Goal: Task Accomplishment & Management: Manage account settings

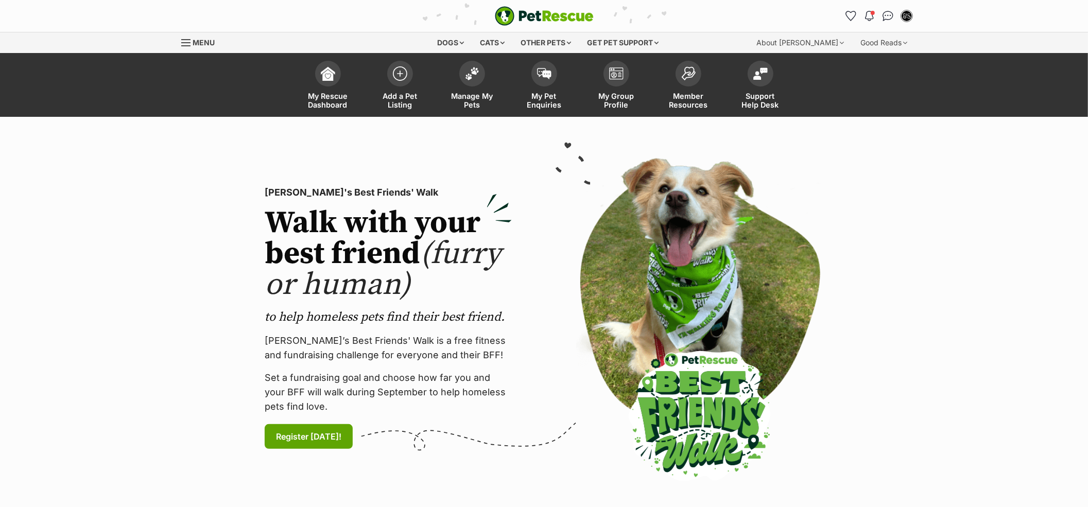
click at [531, 95] on span "My Pet Enquiries" at bounding box center [544, 101] width 46 height 18
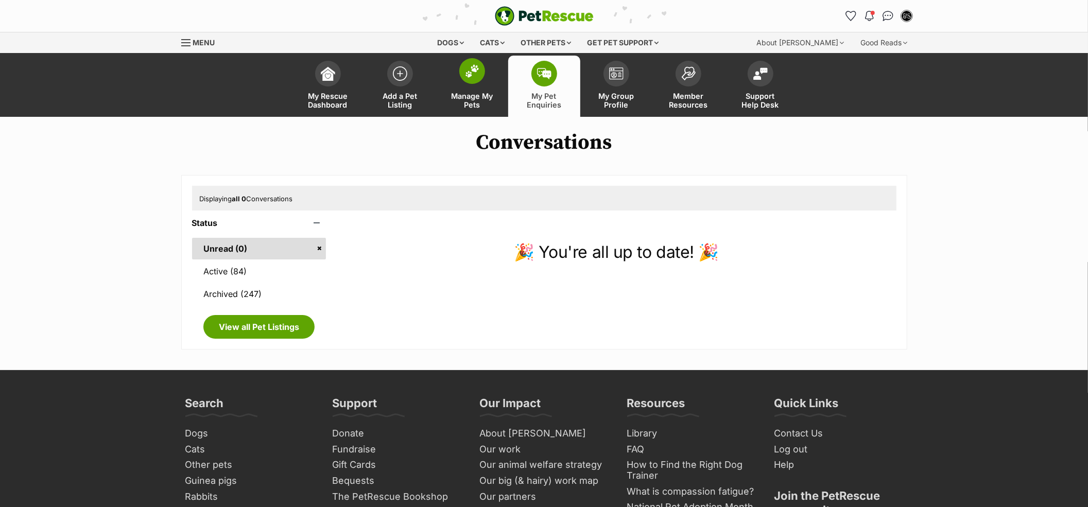
click at [466, 105] on span "Manage My Pets" at bounding box center [472, 101] width 46 height 18
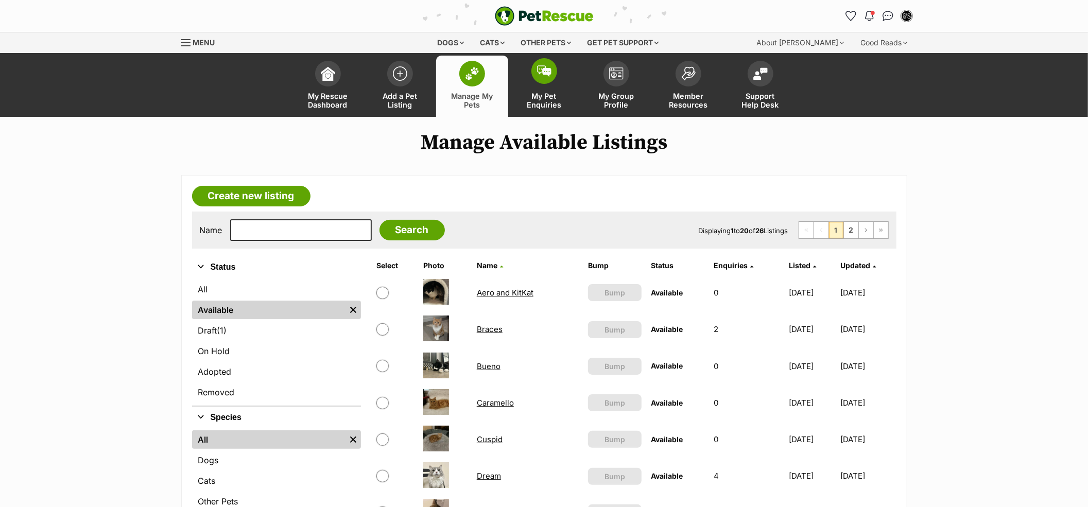
click at [555, 79] on span at bounding box center [544, 71] width 26 height 26
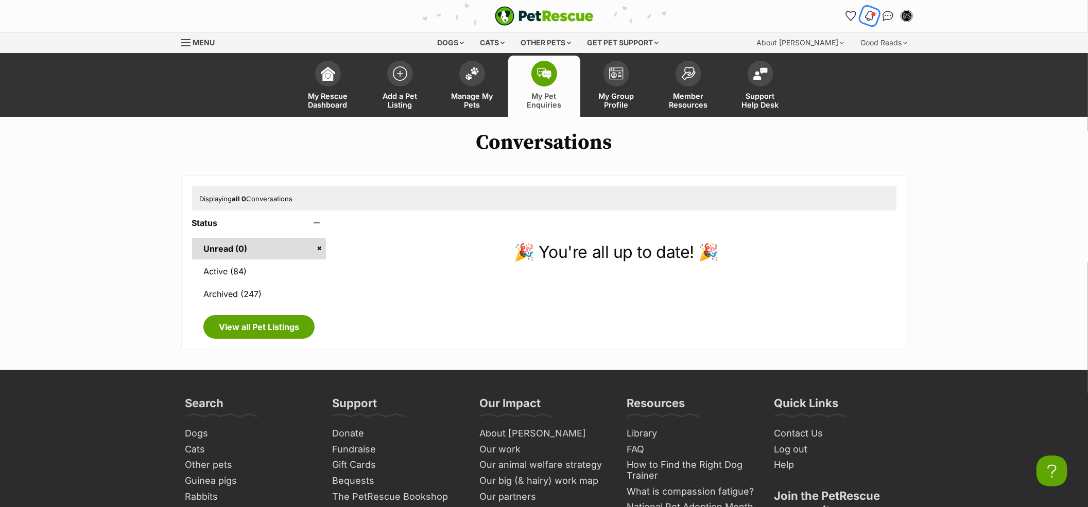
click at [868, 10] on img "Notifications" at bounding box center [869, 16] width 11 height 12
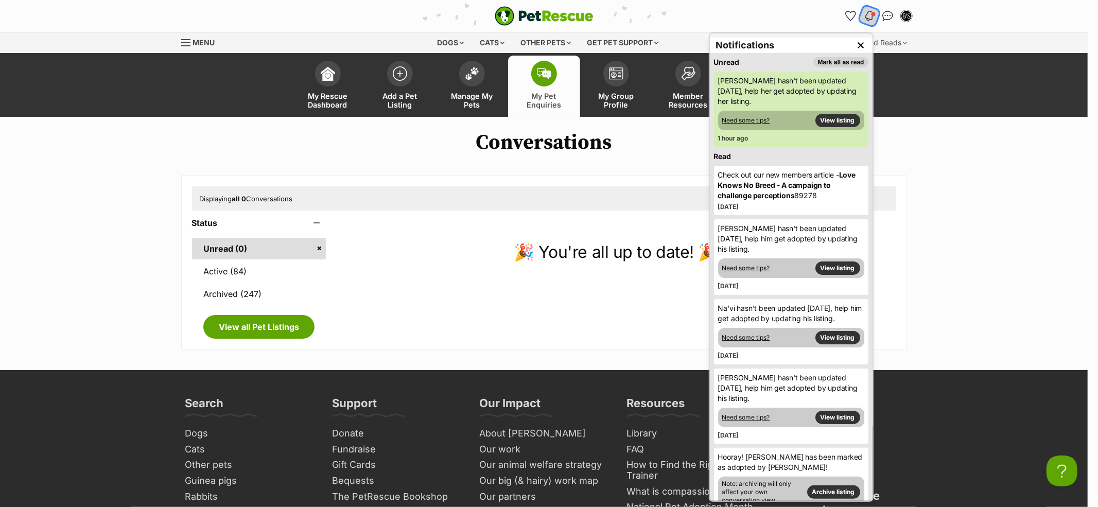
click at [868, 10] on img "Notifications" at bounding box center [869, 16] width 11 height 12
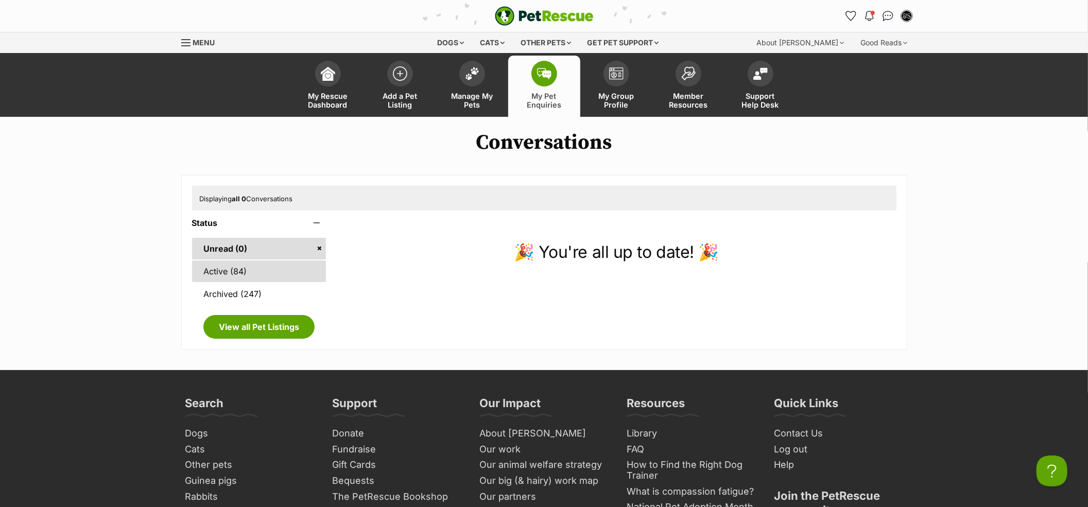
click at [269, 277] on link "Active (84)" at bounding box center [259, 272] width 134 height 22
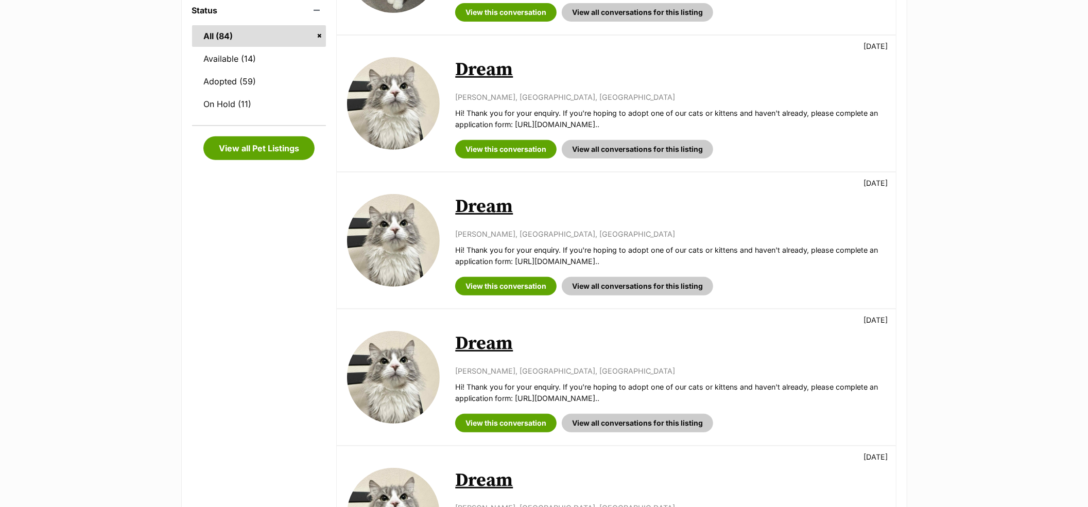
scroll to position [343, 0]
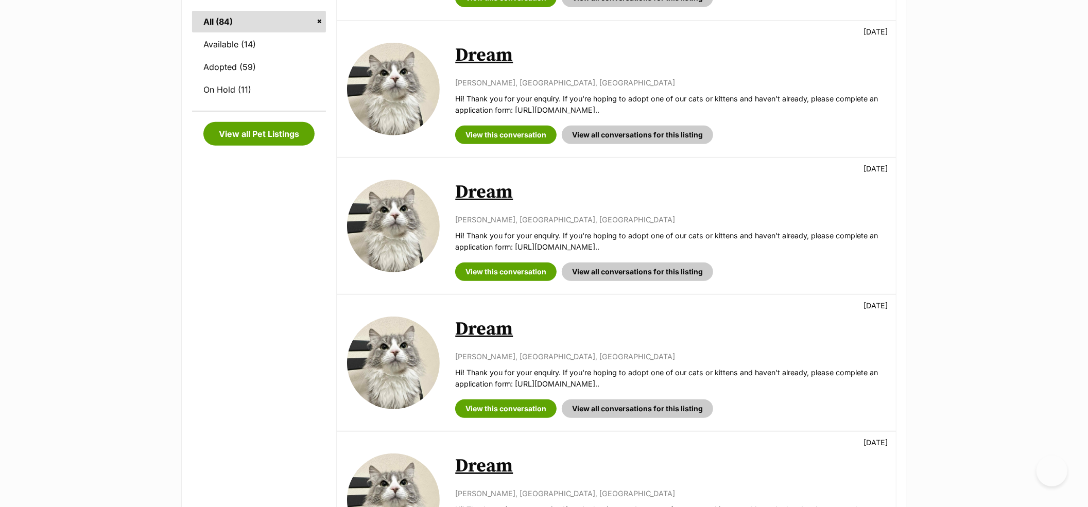
click at [490, 195] on link "Dream" at bounding box center [484, 192] width 58 height 23
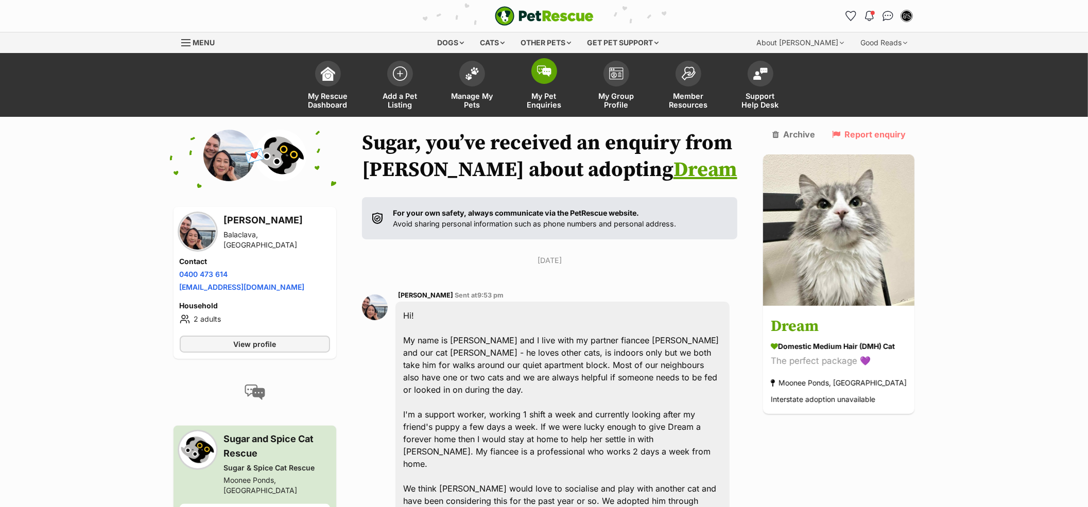
click at [530, 93] on span "My Pet Enquiries" at bounding box center [544, 101] width 46 height 18
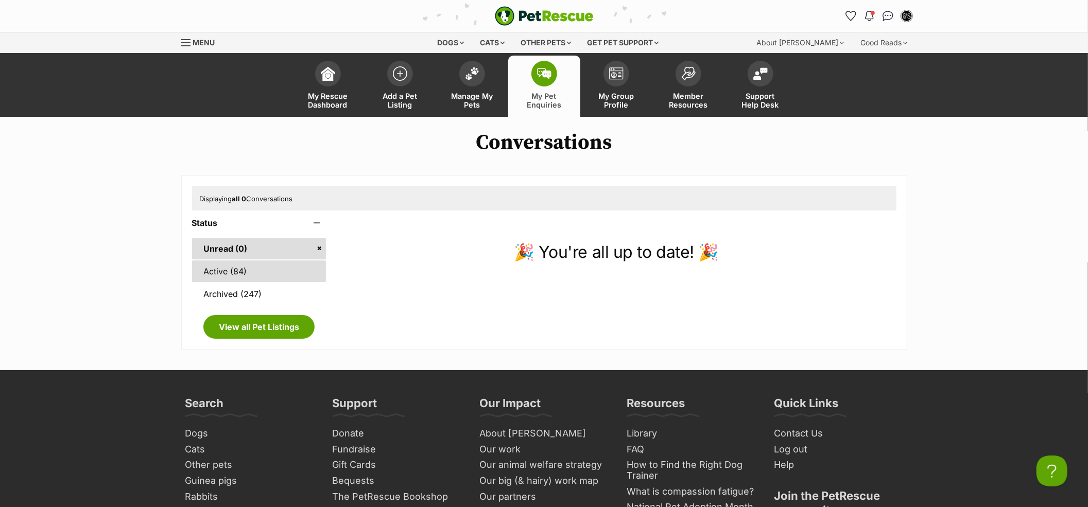
click at [253, 276] on link "Active (84)" at bounding box center [259, 272] width 134 height 22
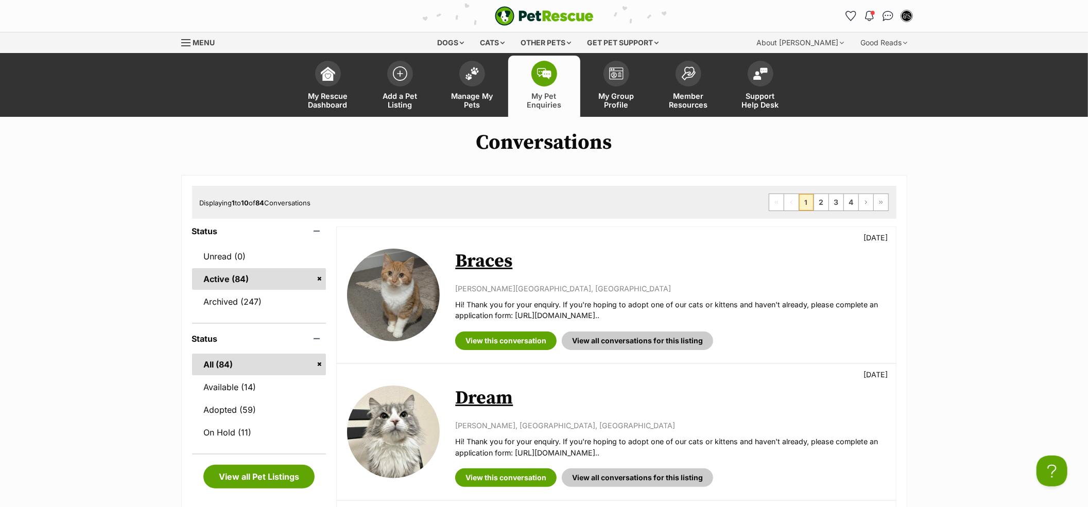
click at [550, 103] on span "My Pet Enquiries" at bounding box center [544, 101] width 46 height 18
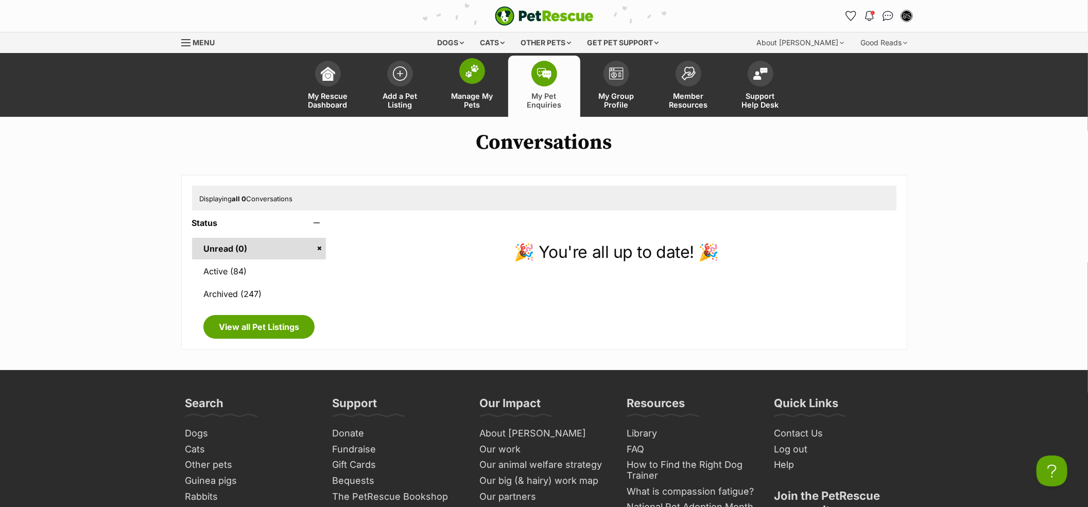
click at [497, 74] on link "Manage My Pets" at bounding box center [472, 86] width 72 height 61
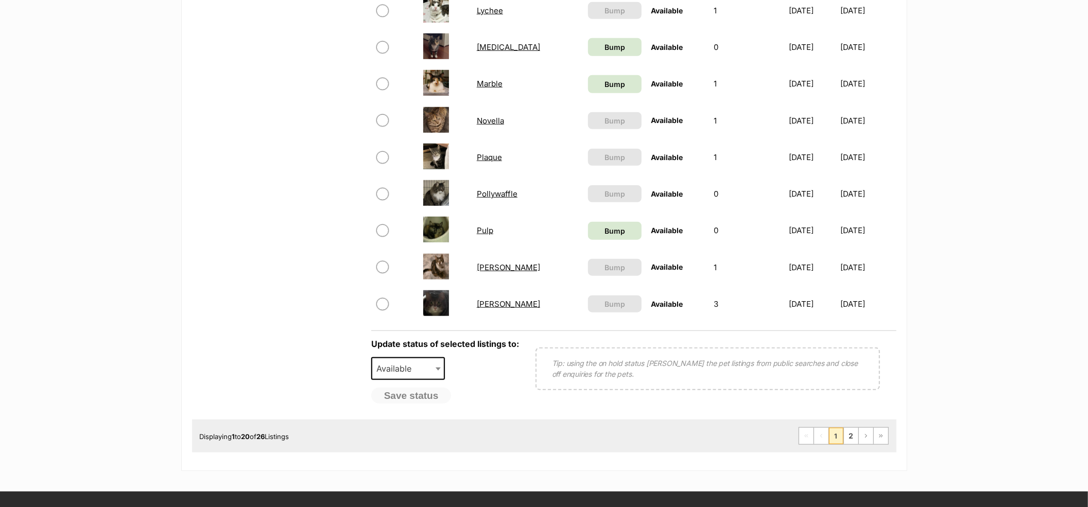
scroll to position [686, 0]
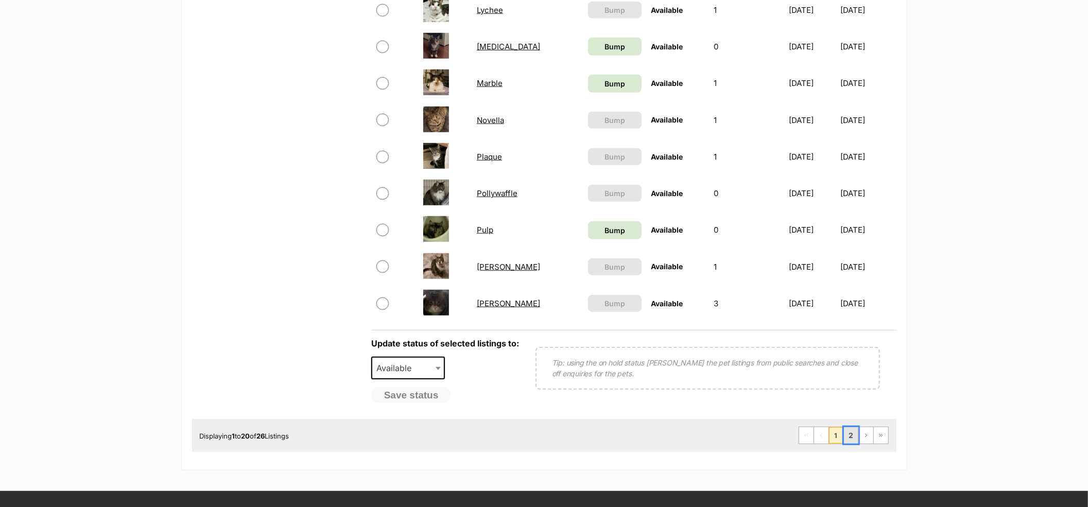
click at [845, 434] on link "2" at bounding box center [851, 435] width 14 height 16
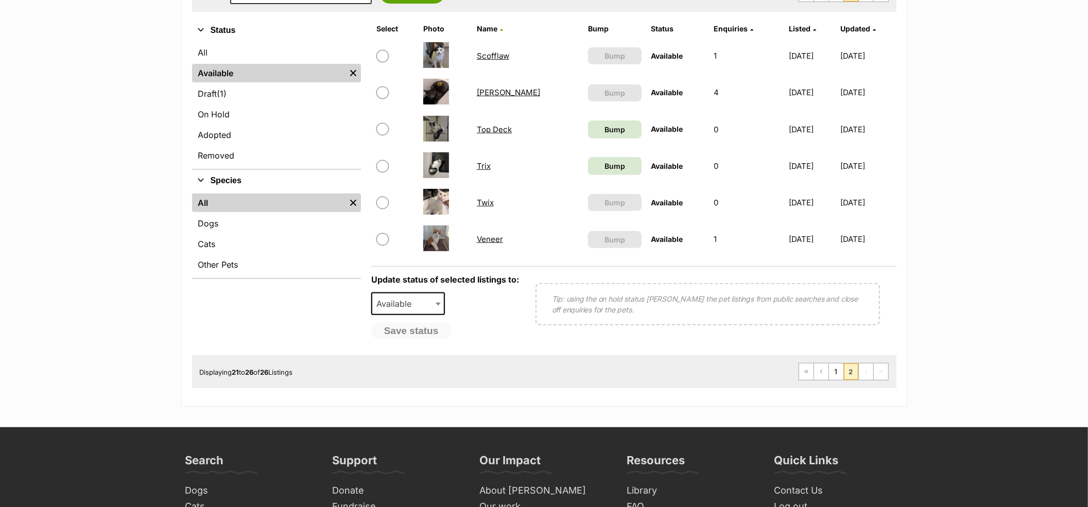
scroll to position [206, 0]
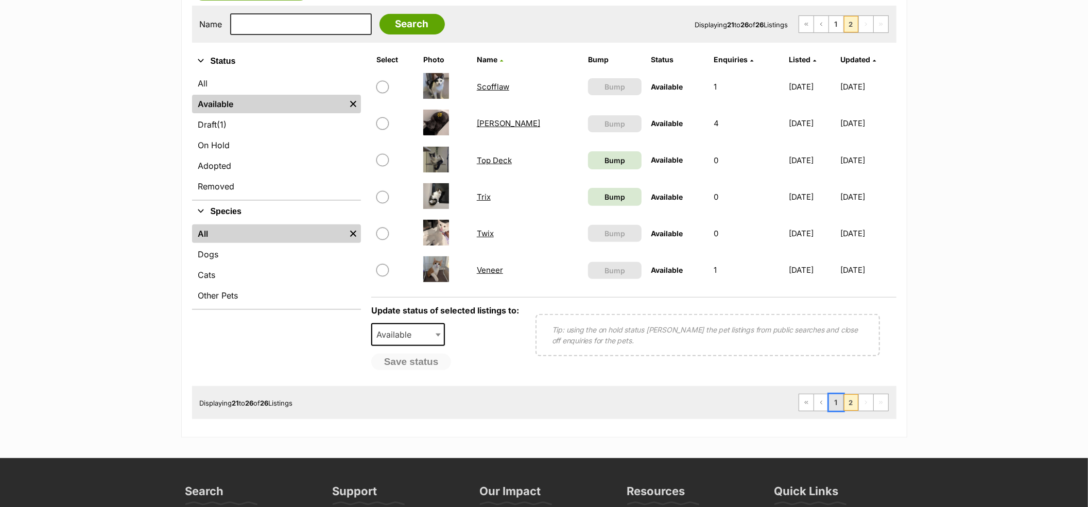
click at [838, 407] on link "1" at bounding box center [836, 402] width 14 height 16
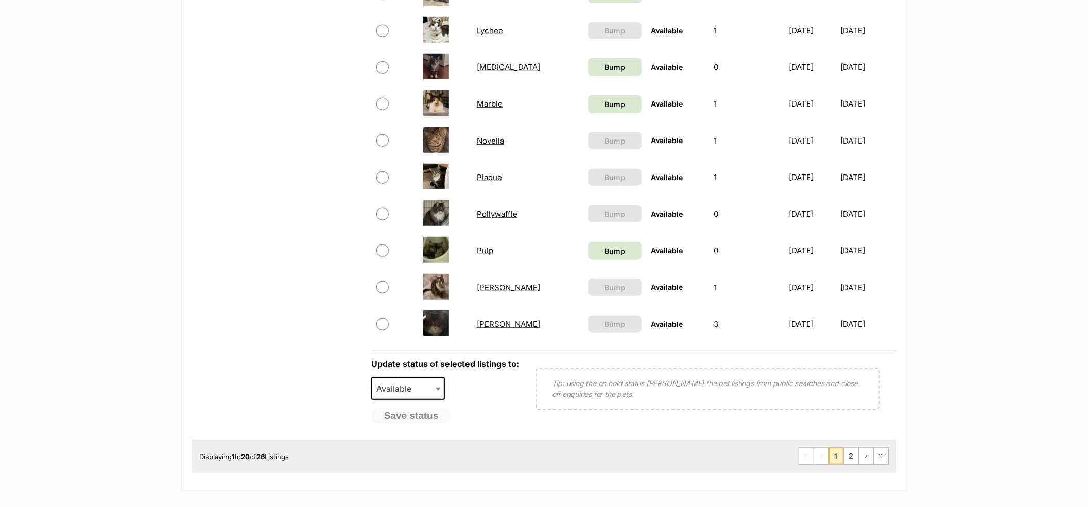
scroll to position [686, 0]
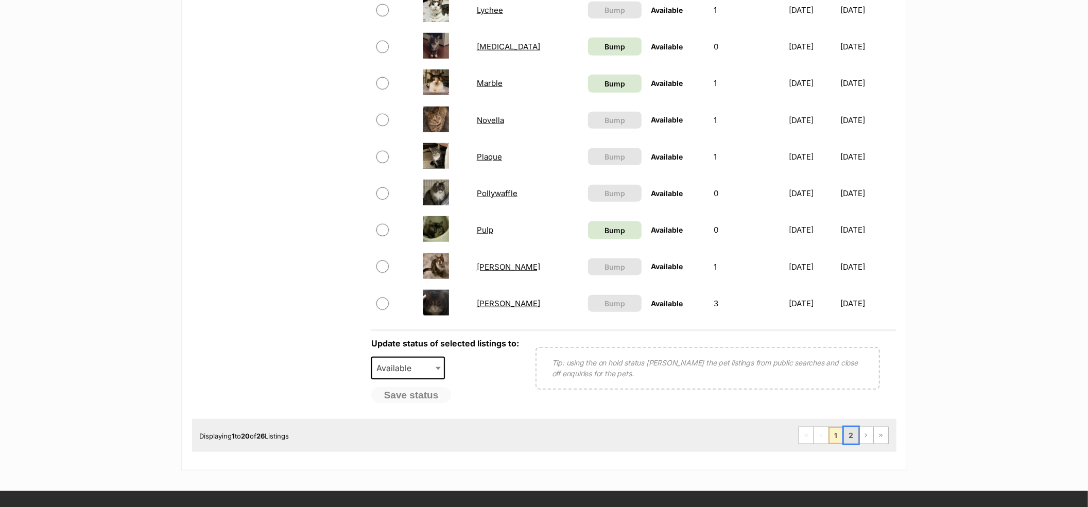
click at [855, 437] on link "2" at bounding box center [851, 435] width 14 height 16
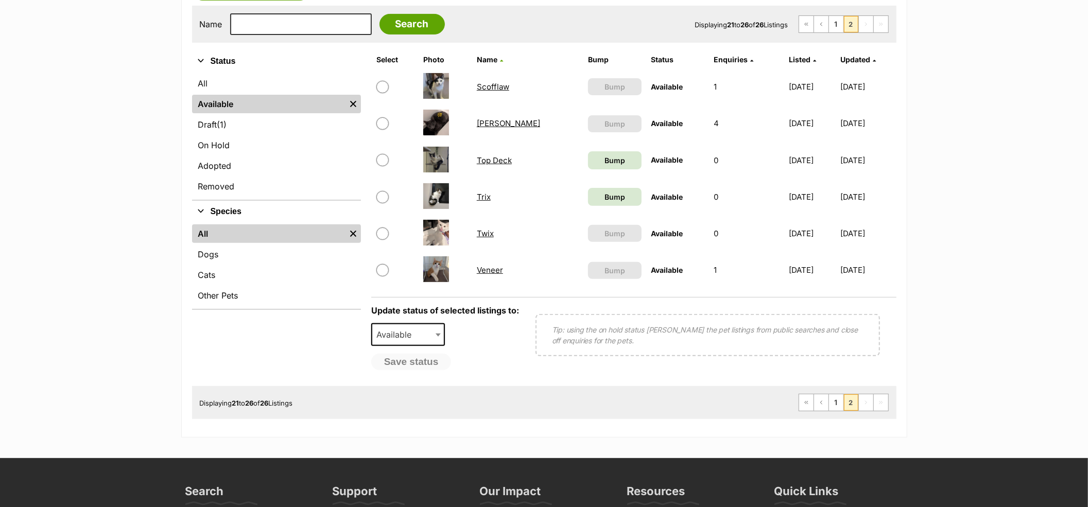
click at [492, 235] on link "Twix" at bounding box center [485, 234] width 17 height 10
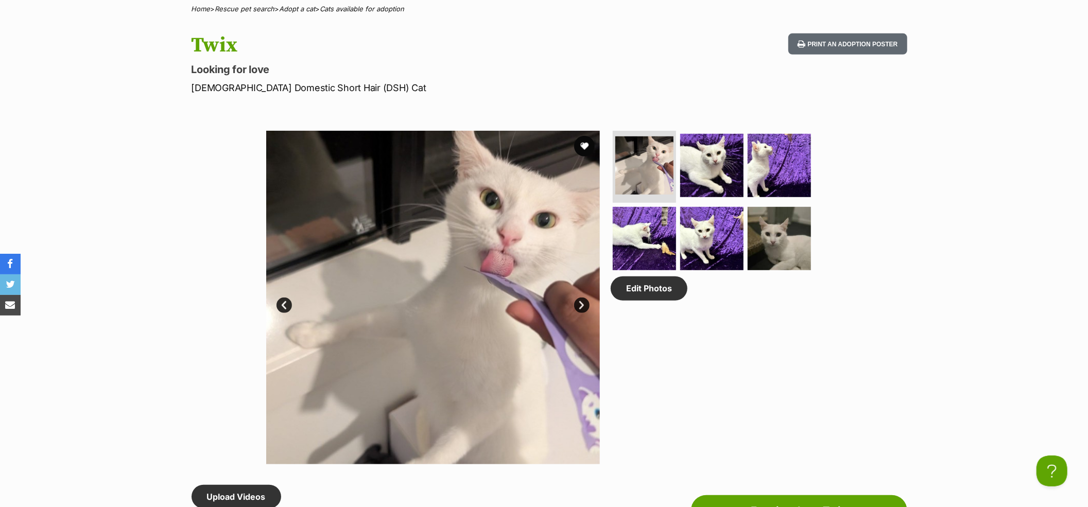
scroll to position [480, 0]
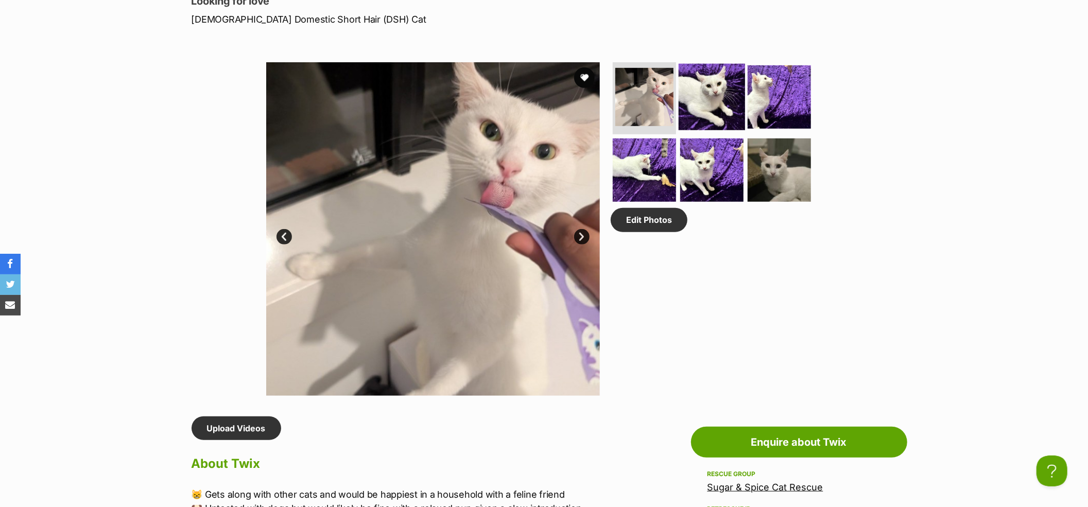
click at [721, 113] on img at bounding box center [712, 97] width 66 height 66
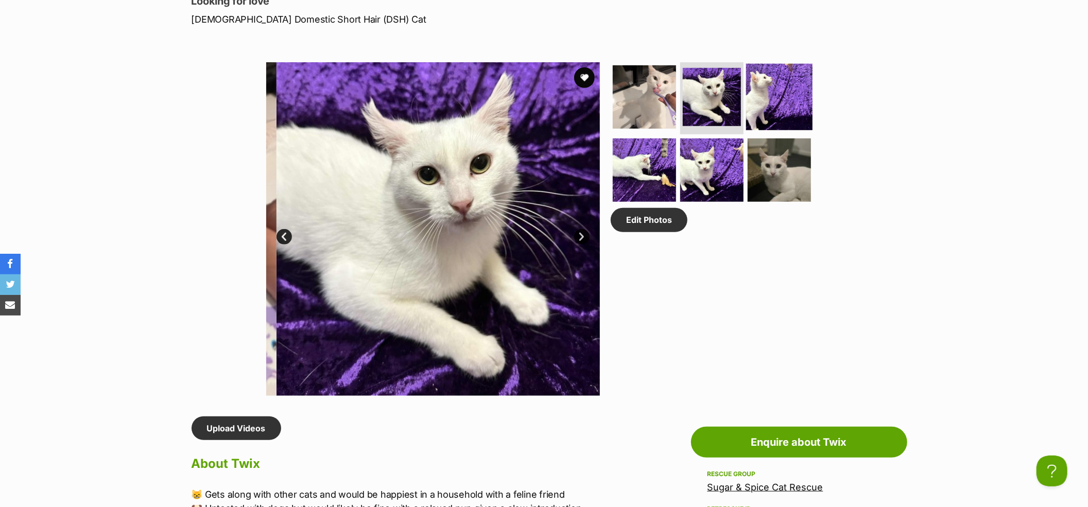
click at [776, 99] on img at bounding box center [779, 97] width 66 height 66
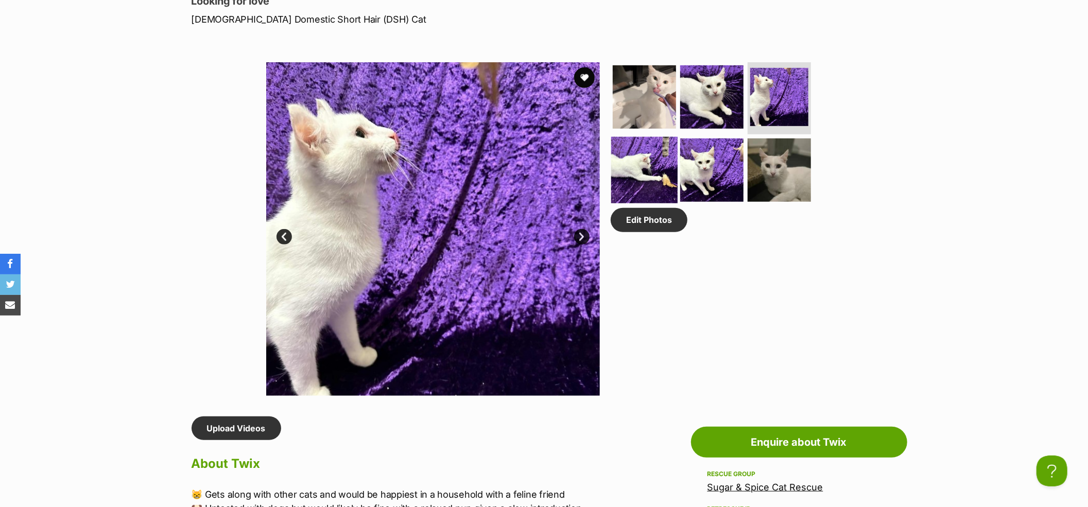
click at [629, 174] on img at bounding box center [644, 169] width 66 height 66
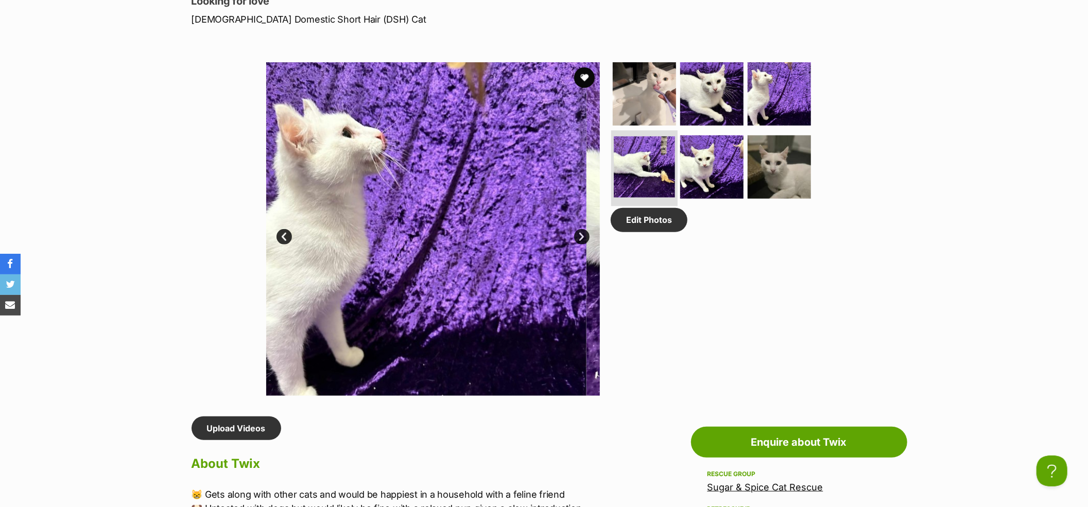
scroll to position [0, 0]
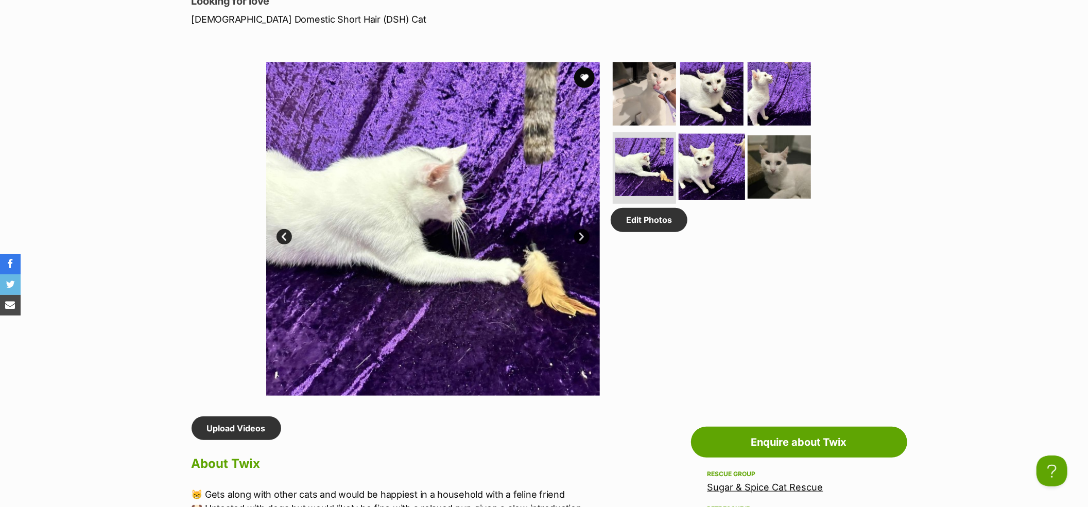
click at [710, 169] on img at bounding box center [712, 166] width 66 height 66
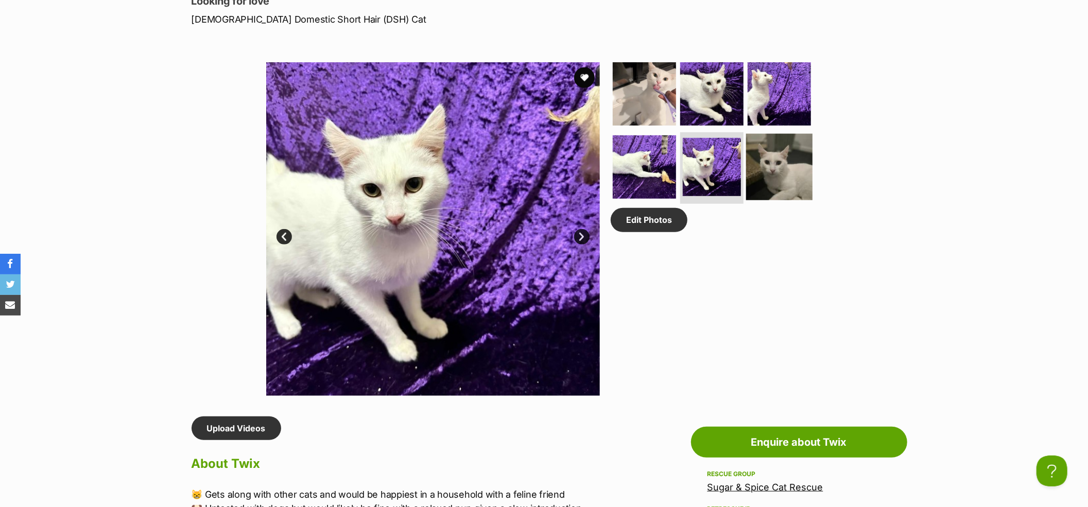
click at [785, 162] on img at bounding box center [779, 166] width 66 height 66
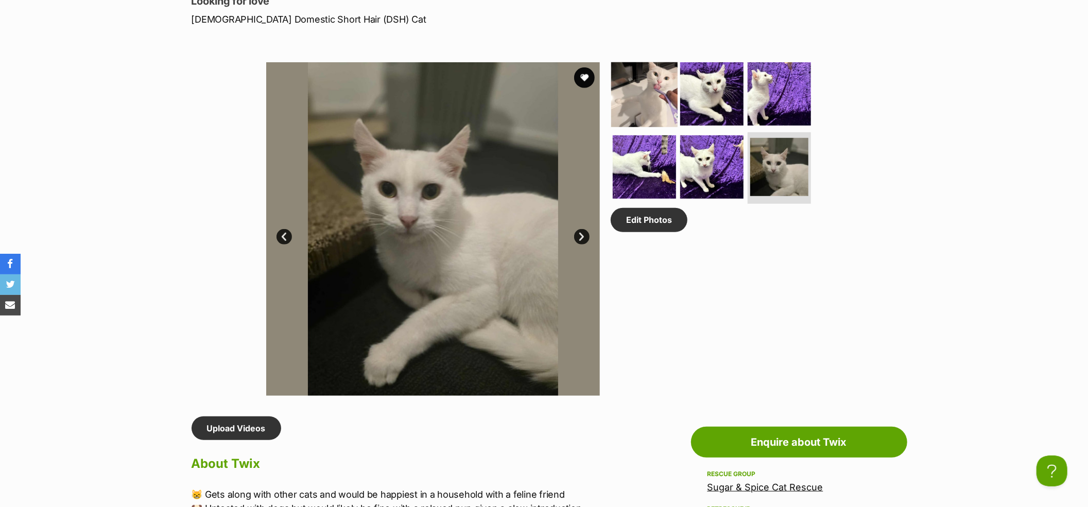
click at [662, 81] on img at bounding box center [644, 94] width 66 height 66
